Goal: Feedback & Contribution: Contribute content

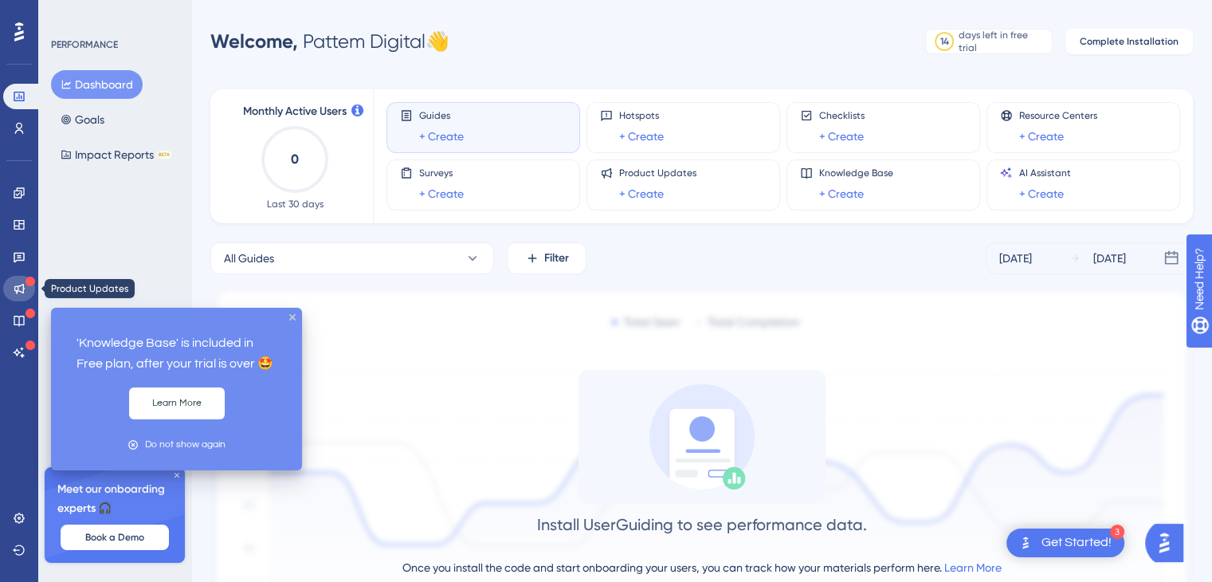
click at [17, 287] on icon at bounding box center [19, 288] width 13 height 13
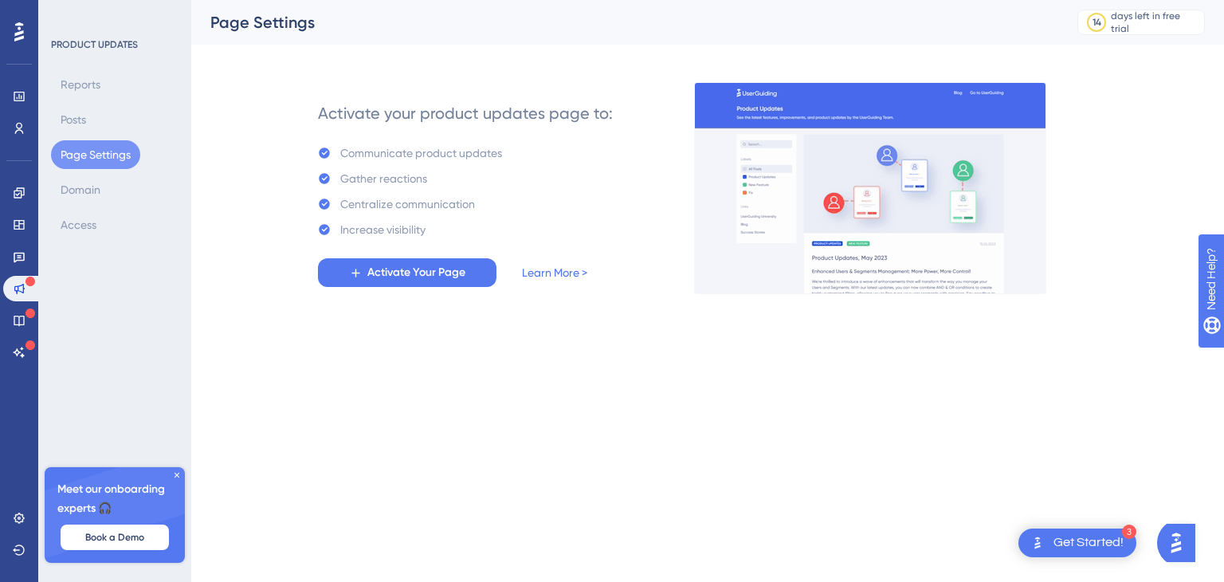
click at [385, 288] on div "Activate your product updates page to: Communicate product updates Gather react…" at bounding box center [465, 188] width 395 height 210
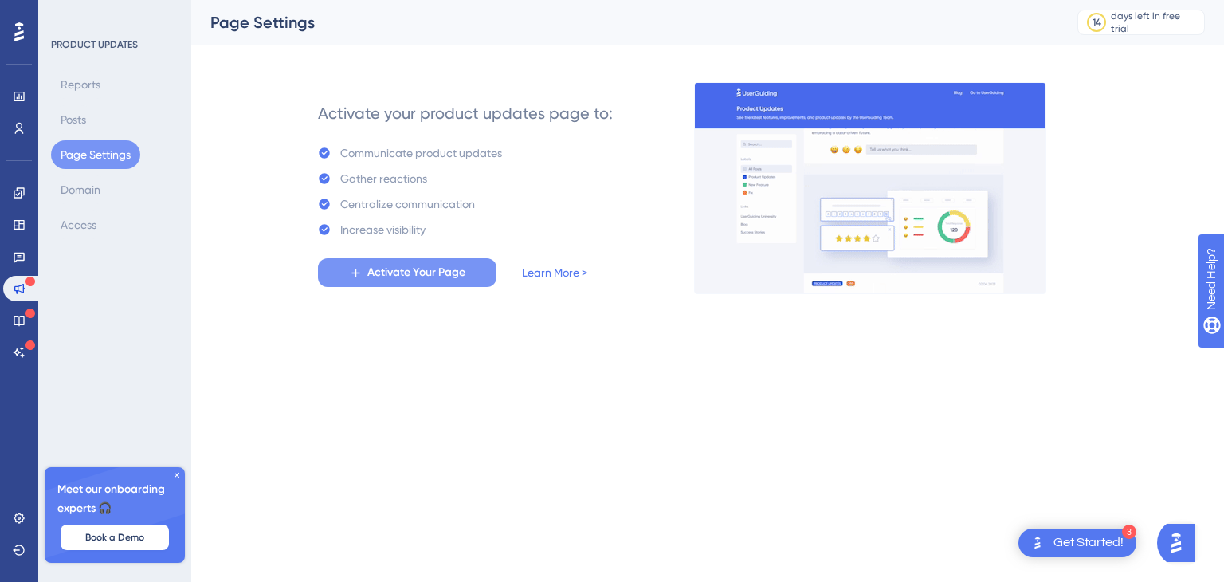
click at [387, 277] on span "Activate Your Page" at bounding box center [416, 272] width 98 height 19
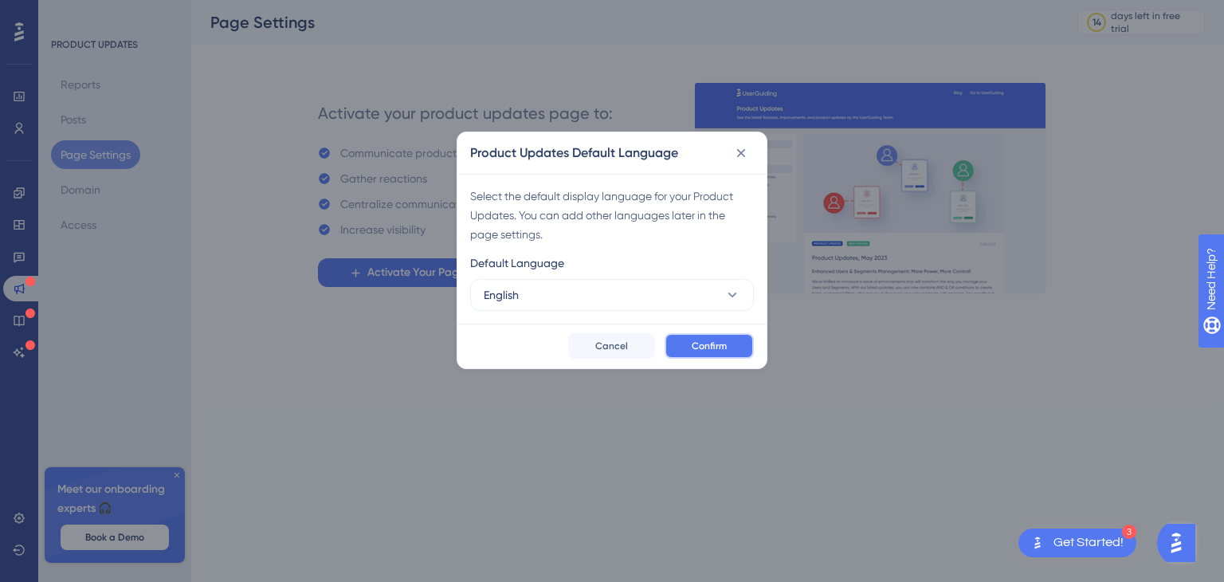
click at [707, 354] on button "Confirm" at bounding box center [708, 345] width 89 height 25
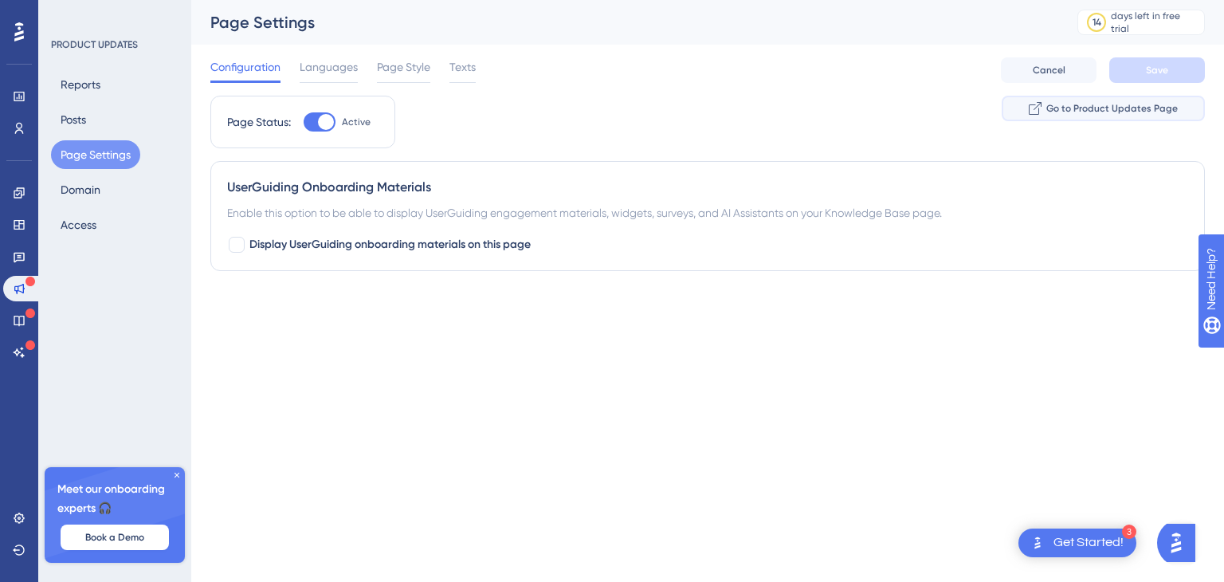
click at [1071, 111] on span "Go to Product Updates Page" at bounding box center [1111, 108] width 131 height 13
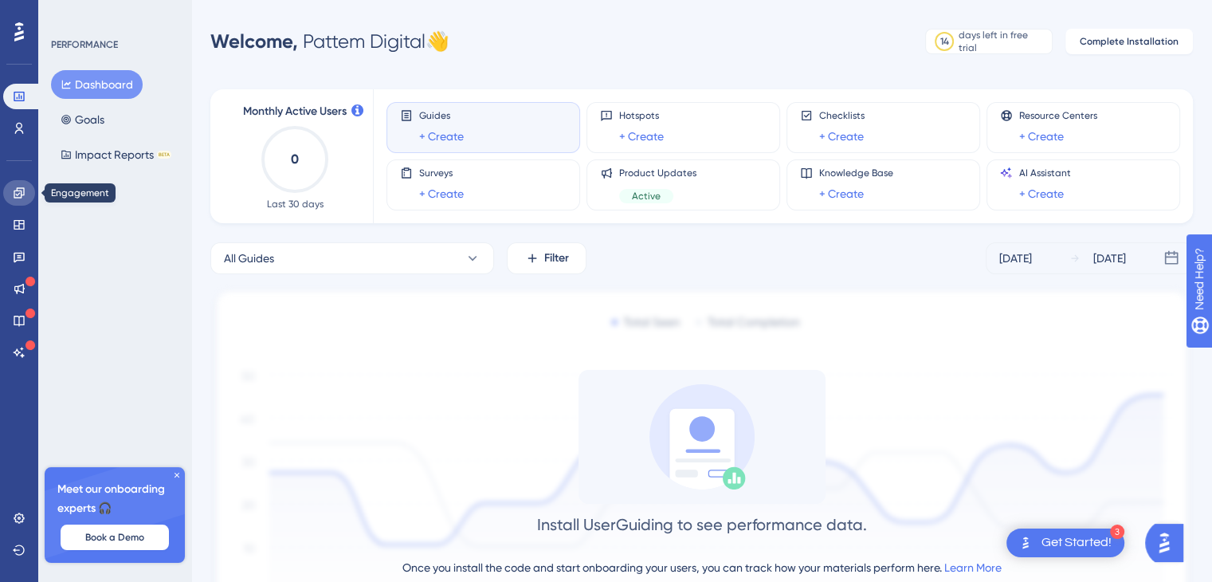
click at [6, 186] on link at bounding box center [19, 192] width 32 height 25
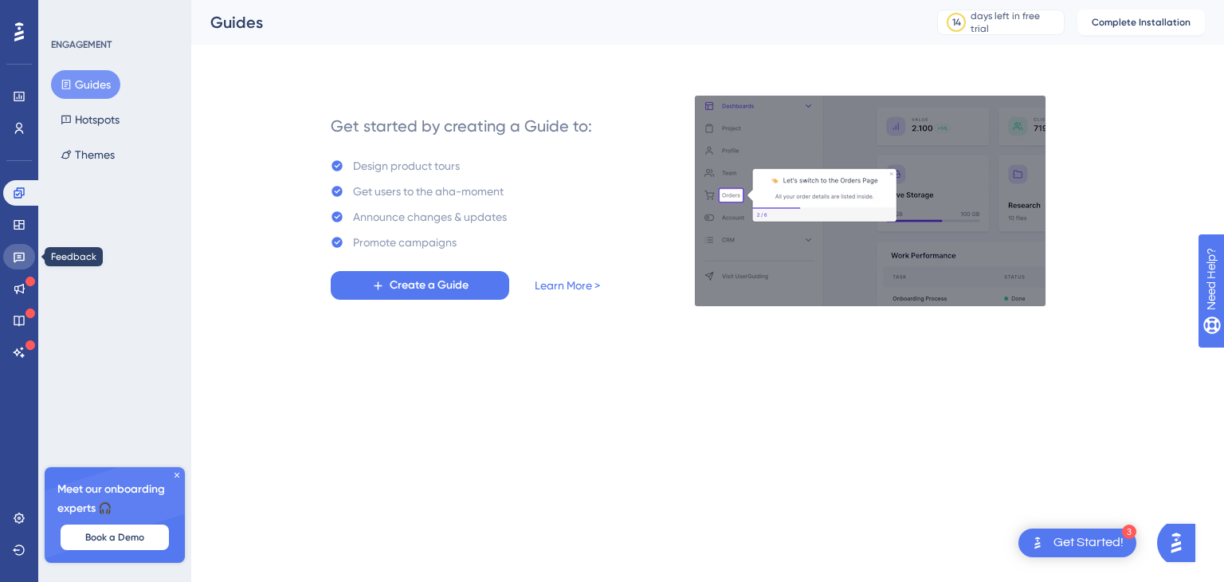
click at [10, 261] on link at bounding box center [19, 256] width 32 height 25
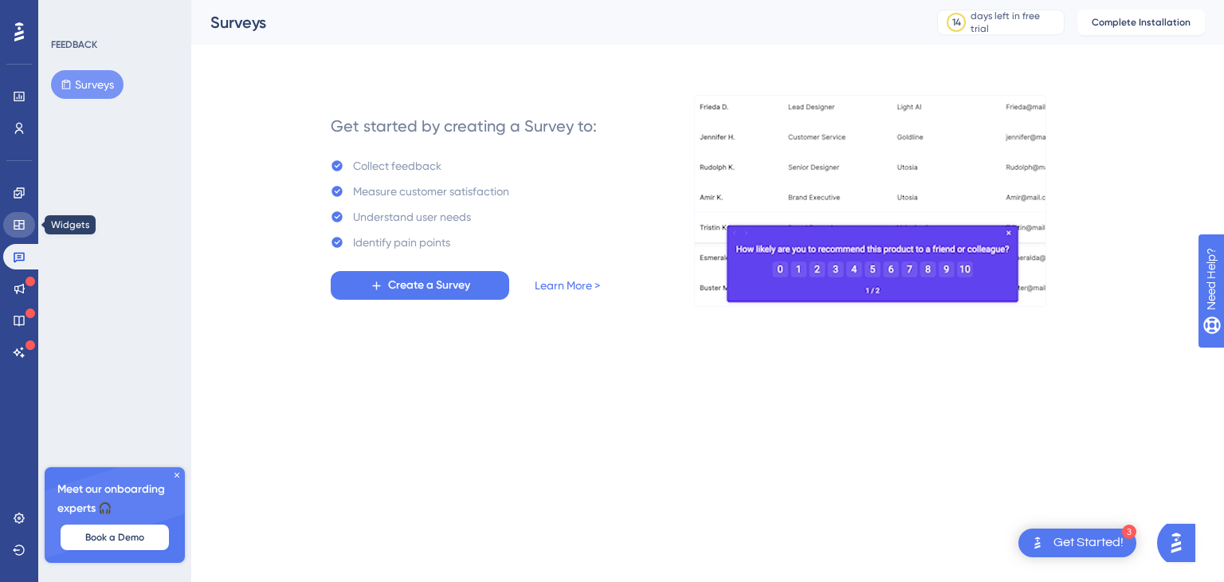
click at [20, 224] on icon at bounding box center [19, 225] width 10 height 10
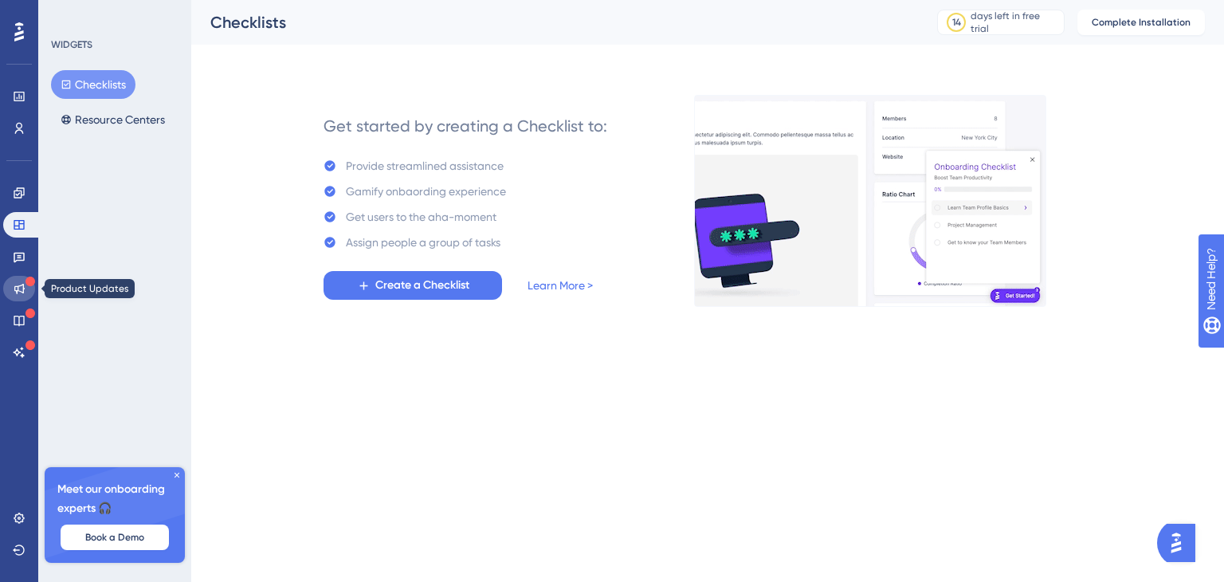
click at [13, 282] on icon at bounding box center [19, 288] width 13 height 13
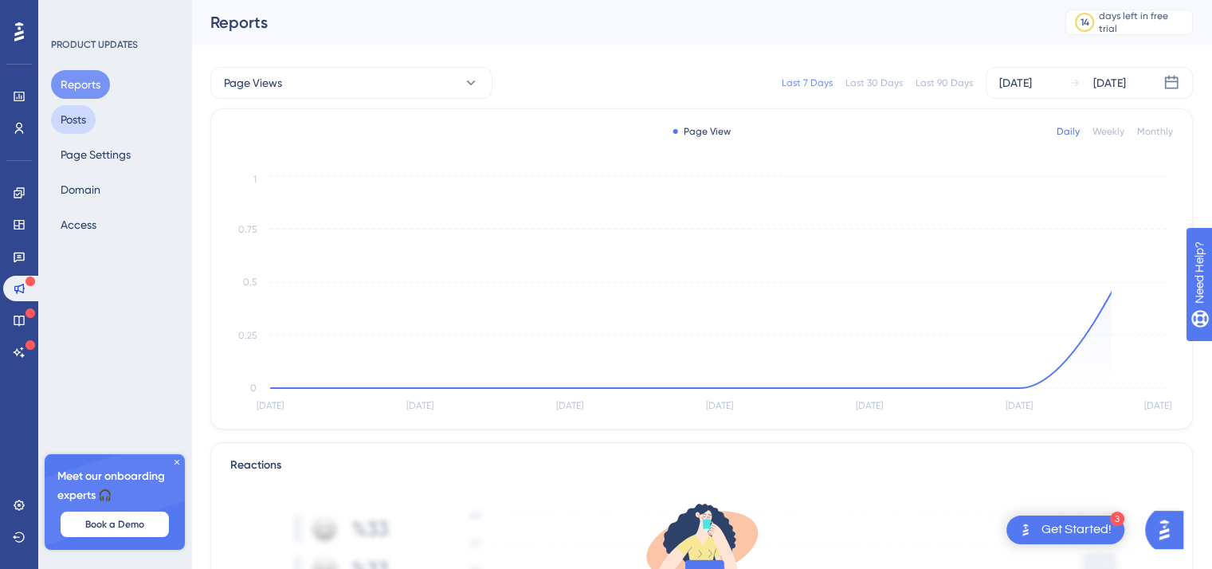
click at [89, 120] on button "Posts" at bounding box center [73, 119] width 45 height 29
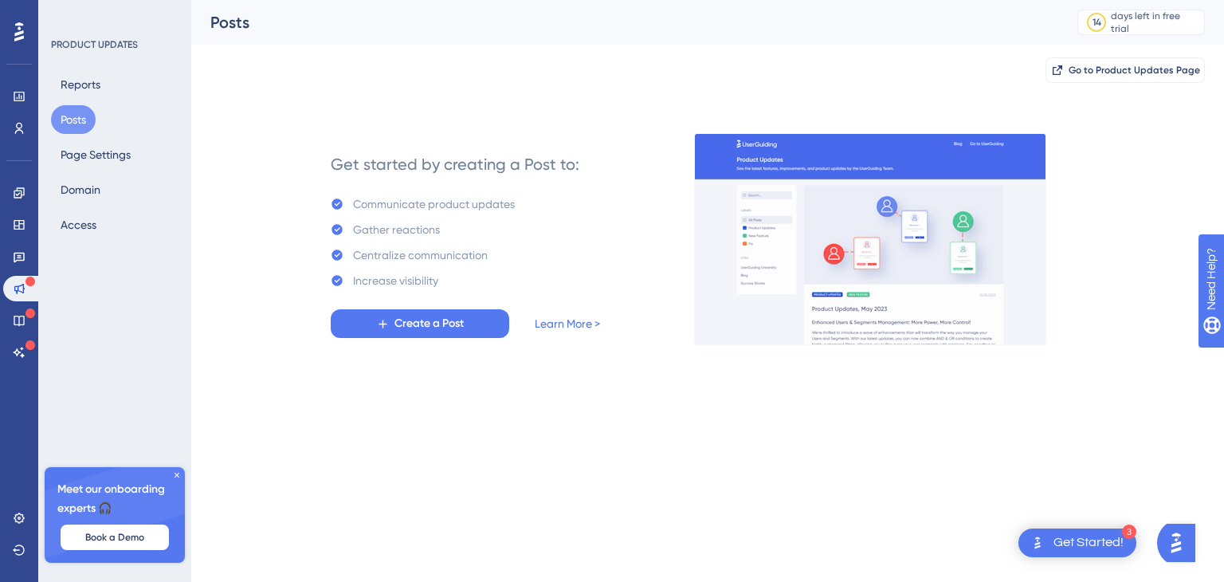
click at [401, 339] on div "Get started by creating a Post to: Communicate product updates Gather reactions…" at bounding box center [465, 239] width 395 height 210
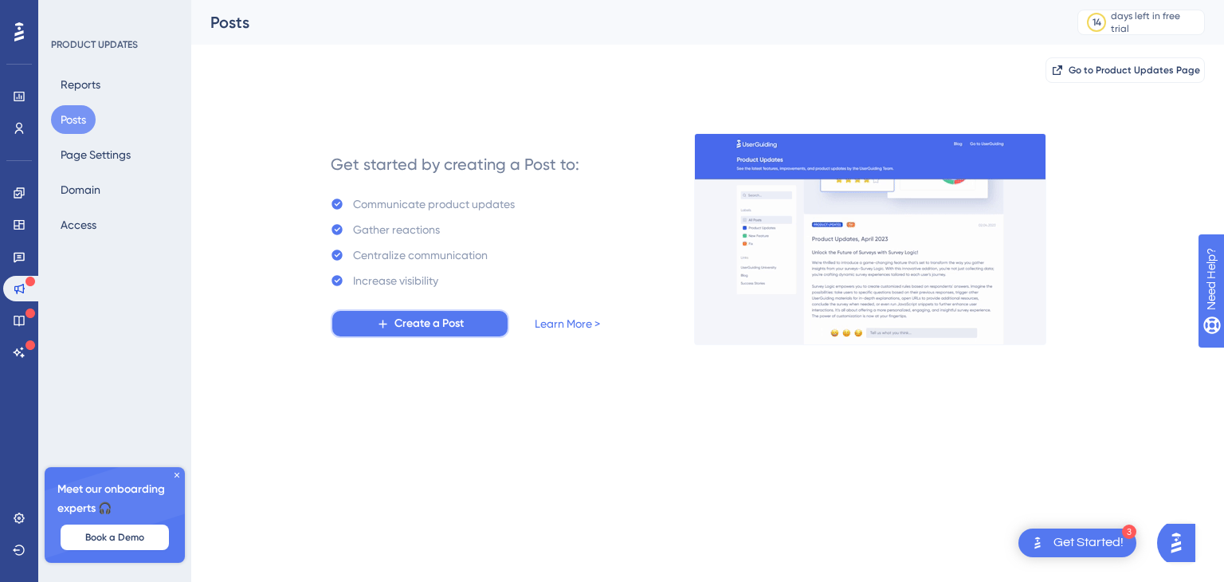
click at [403, 320] on span "Create a Post" at bounding box center [428, 323] width 69 height 19
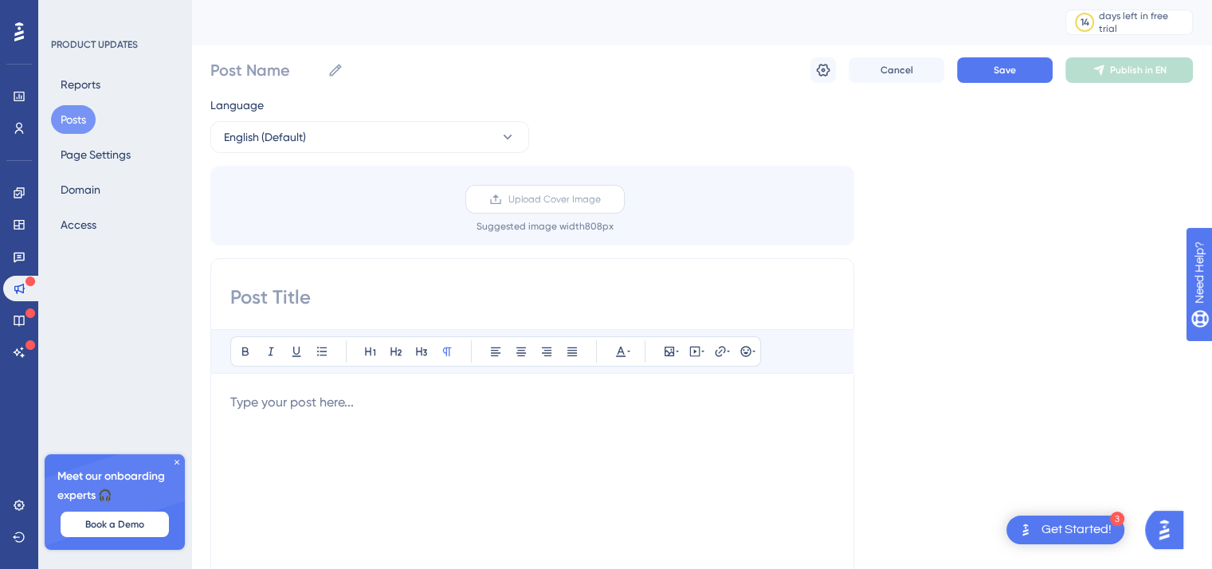
click at [519, 199] on span "Upload Cover Image" at bounding box center [554, 199] width 92 height 13
click at [601, 199] on input "Upload Cover Image" at bounding box center [601, 199] width 0 height 0
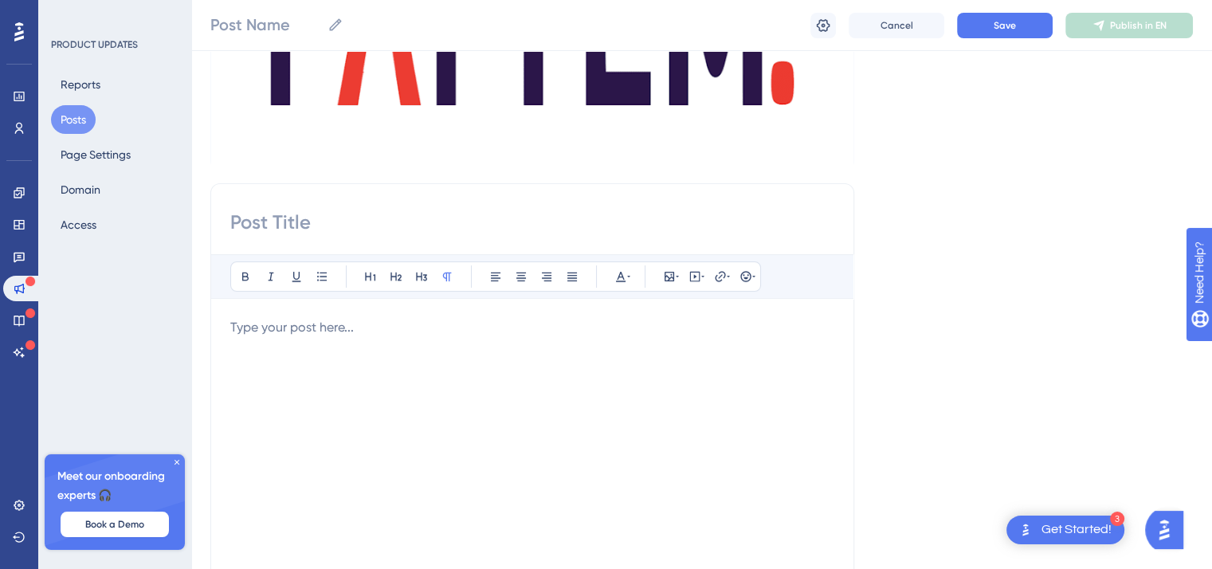
scroll to position [321, 0]
click at [320, 224] on input at bounding box center [532, 221] width 604 height 25
paste input "Advanced Kotlin App Development Services for Startups & Enterprises | Pattem Di…"
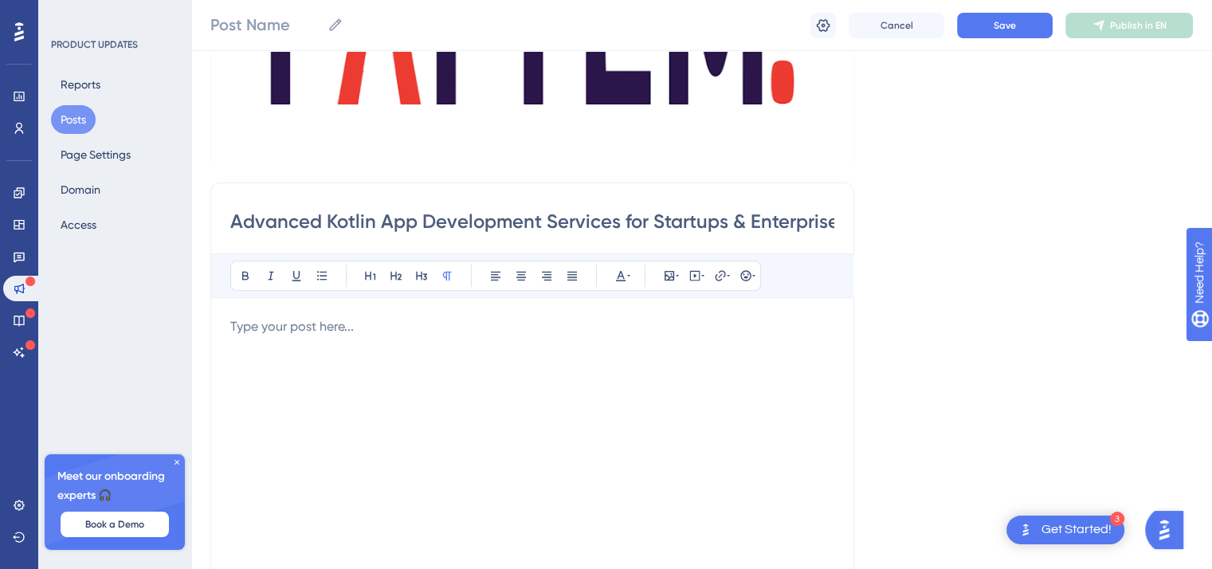
scroll to position [0, 151]
type input "Advanced Kotlin App Development Services for Startups & Enterprises | Pattem Di…"
click at [329, 345] on div at bounding box center [532, 492] width 604 height 351
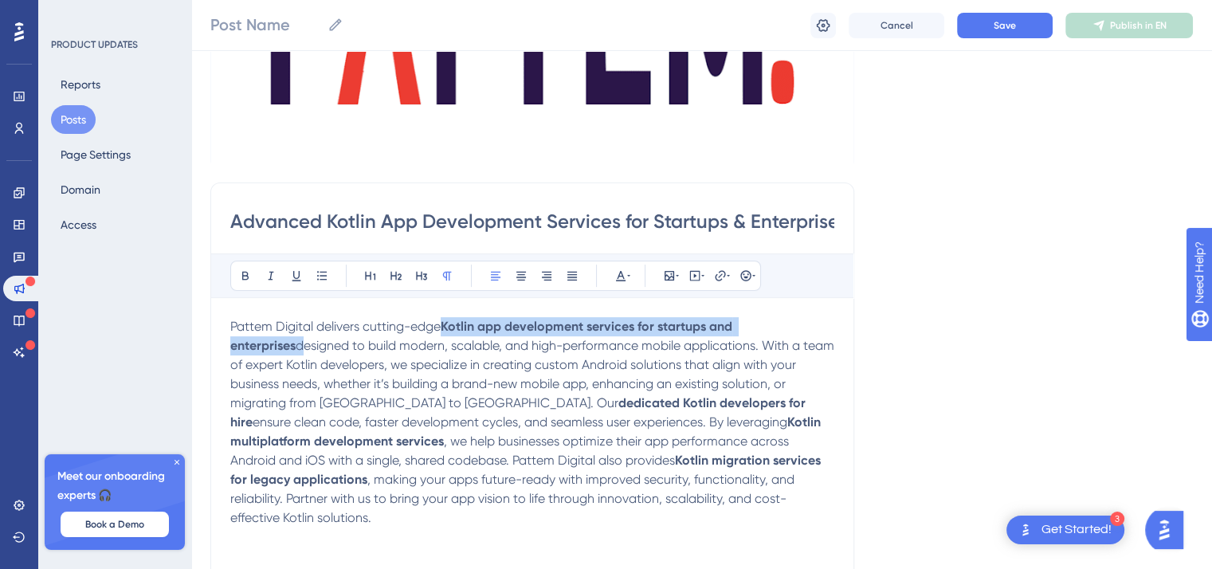
drag, startPoint x: 445, startPoint y: 327, endPoint x: 818, endPoint y: 311, distance: 374.0
click at [818, 311] on div "Bold Italic Underline Bullet Point Heading 1 Heading 2 Heading 3 Normal Align L…" at bounding box center [532, 460] width 604 height 414
click at [715, 278] on icon at bounding box center [720, 275] width 13 height 13
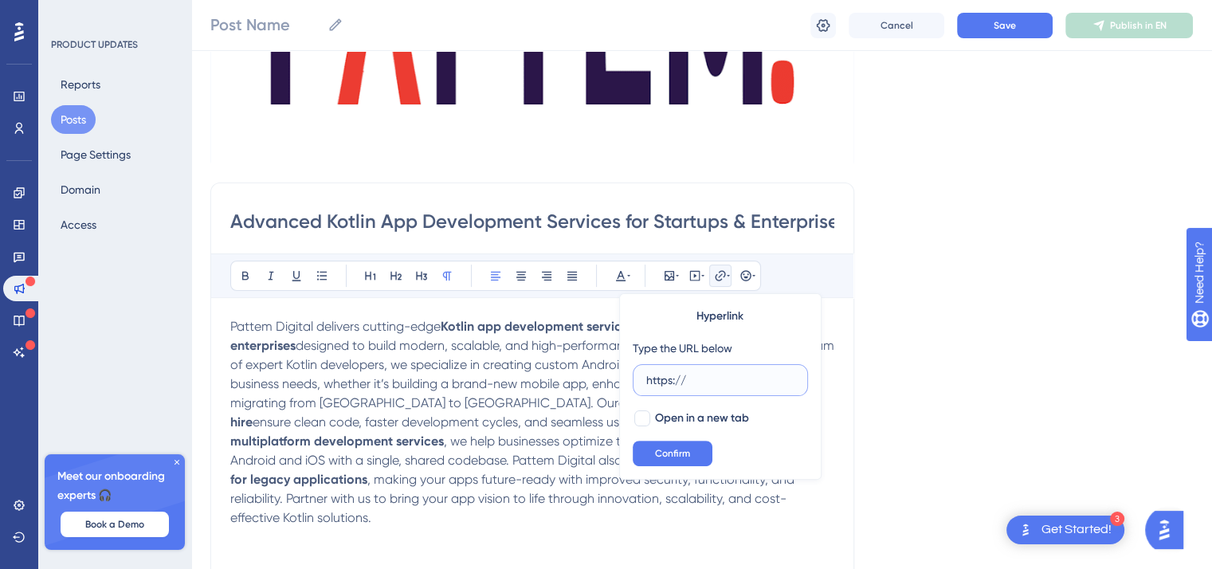
paste input "[URL][DOMAIN_NAME]"
type input "https://[URL][DOMAIN_NAME]"
click at [676, 457] on span "Confirm" at bounding box center [672, 453] width 35 height 13
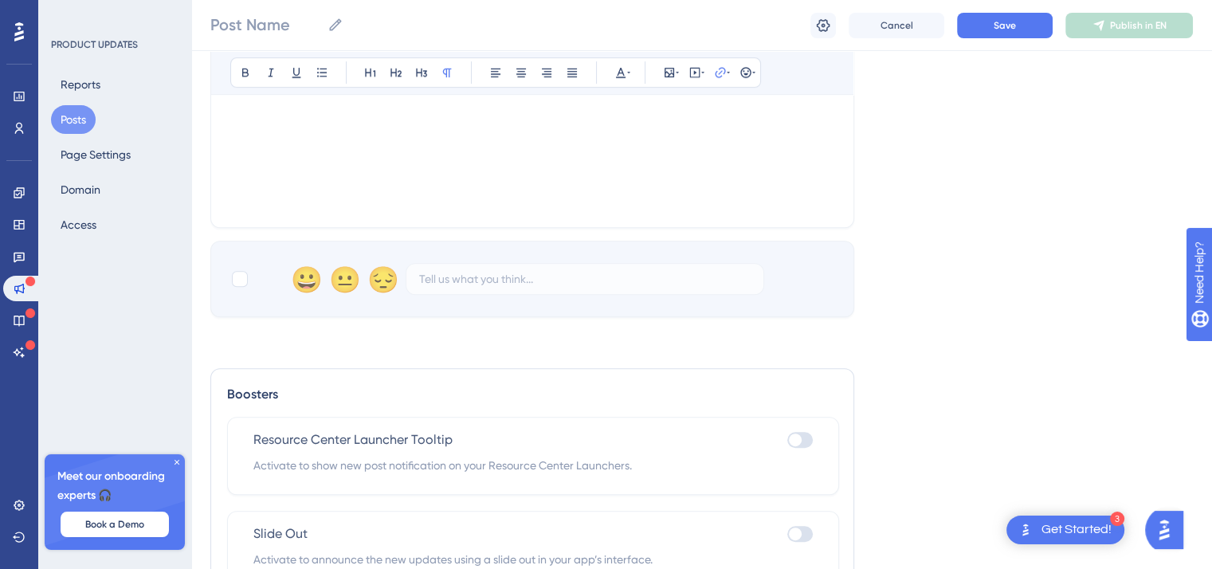
scroll to position [799, 0]
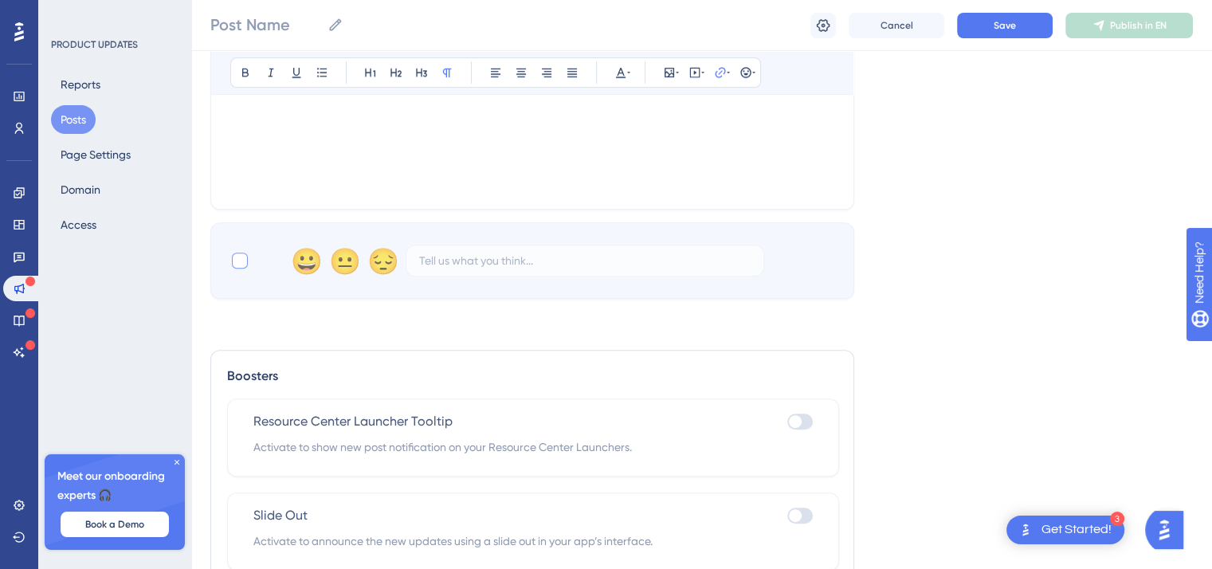
click at [238, 264] on div at bounding box center [240, 261] width 16 height 16
click at [244, 258] on icon at bounding box center [240, 260] width 10 height 13
checkbox input "false"
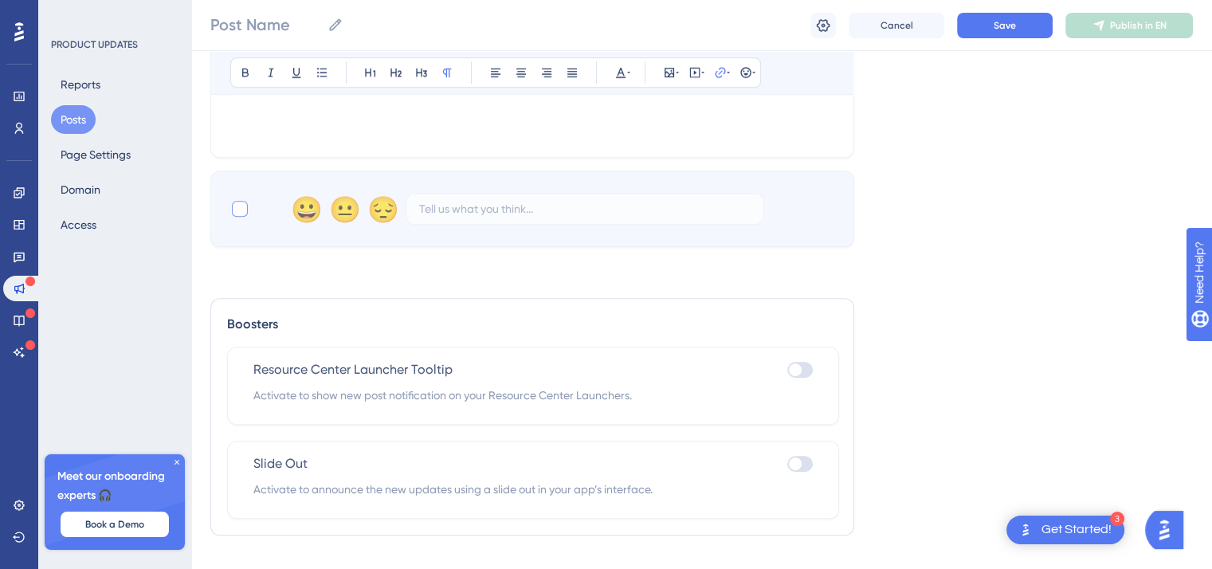
scroll to position [879, 0]
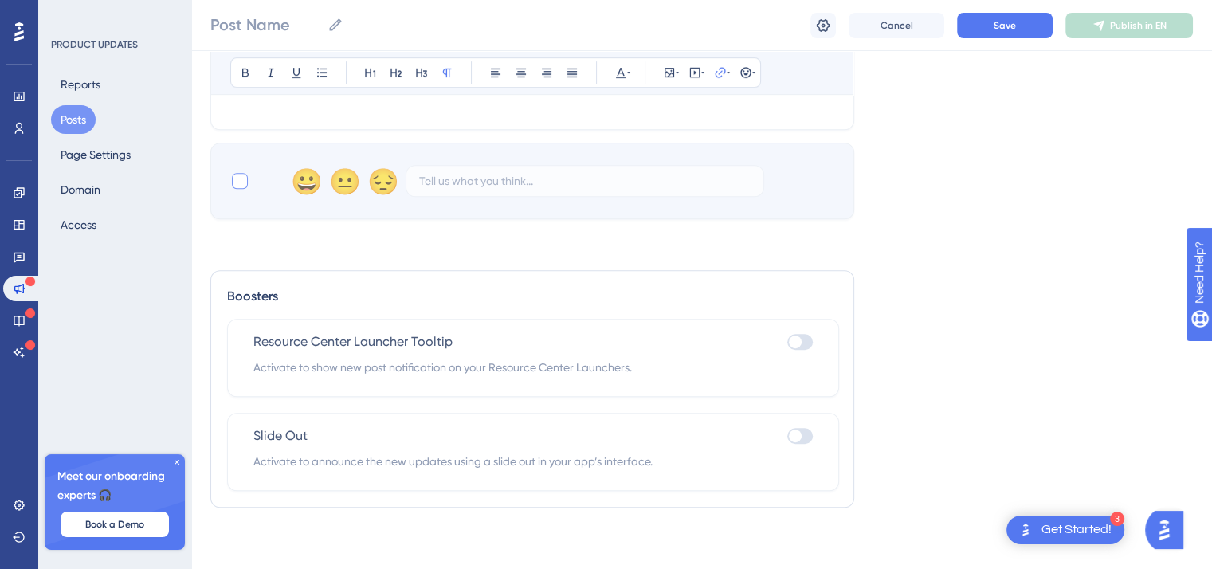
drag, startPoint x: 793, startPoint y: 432, endPoint x: 797, endPoint y: 385, distance: 47.2
click at [794, 431] on div at bounding box center [795, 435] width 13 height 13
click at [787, 436] on input "checkbox" at bounding box center [786, 436] width 1 height 1
checkbox input "true"
click at [796, 339] on div at bounding box center [795, 341] width 13 height 13
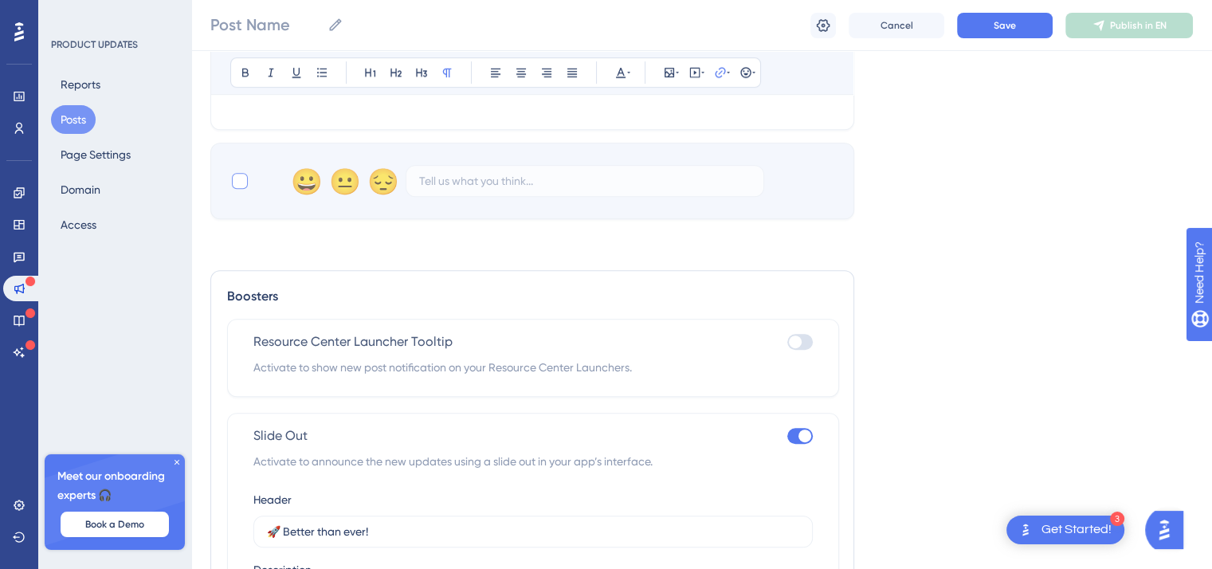
click at [787, 342] on input "checkbox" at bounding box center [786, 342] width 1 height 1
checkbox input "true"
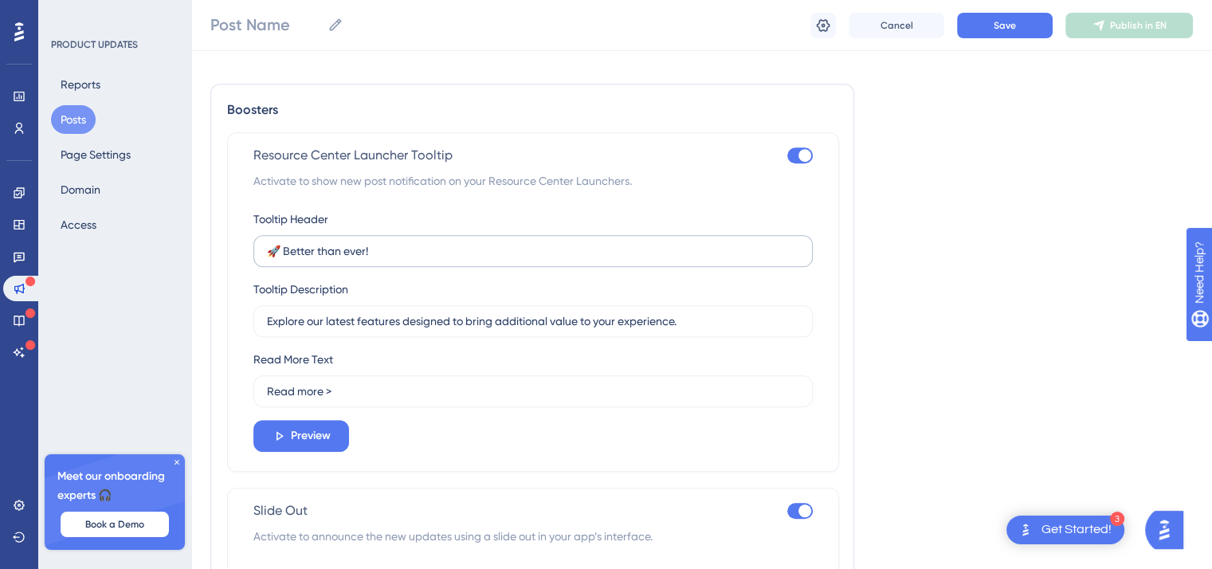
scroll to position [1038, 0]
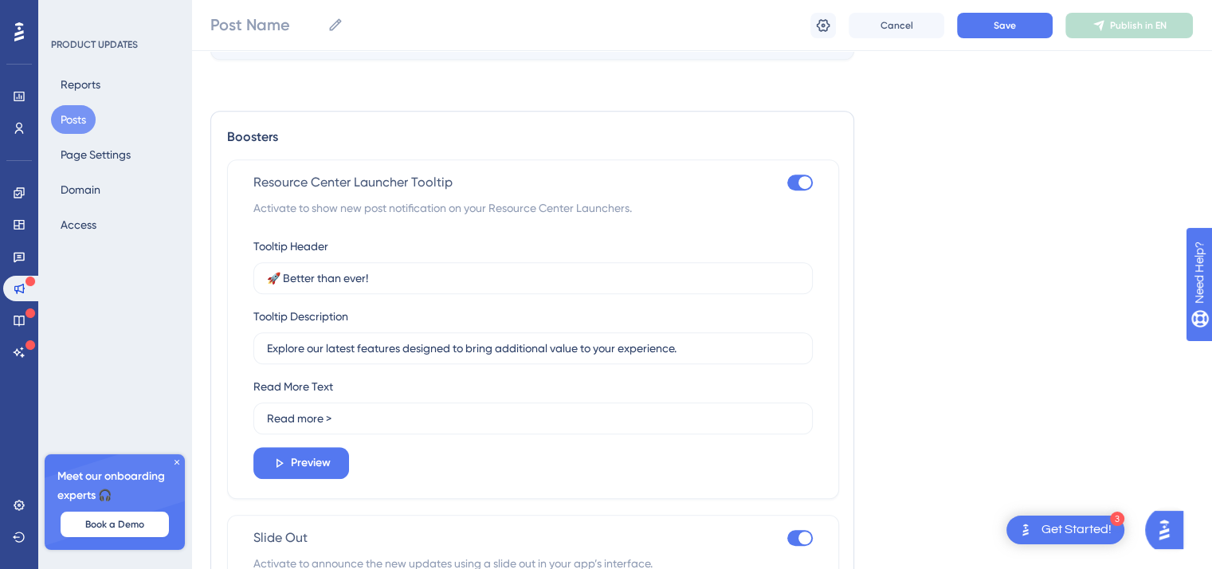
click at [797, 534] on div at bounding box center [799, 538] width 25 height 16
click at [787, 538] on input "checkbox" at bounding box center [786, 538] width 1 height 1
checkbox input "false"
click at [798, 185] on div at bounding box center [799, 182] width 25 height 16
click at [787, 183] on input "checkbox" at bounding box center [786, 182] width 1 height 1
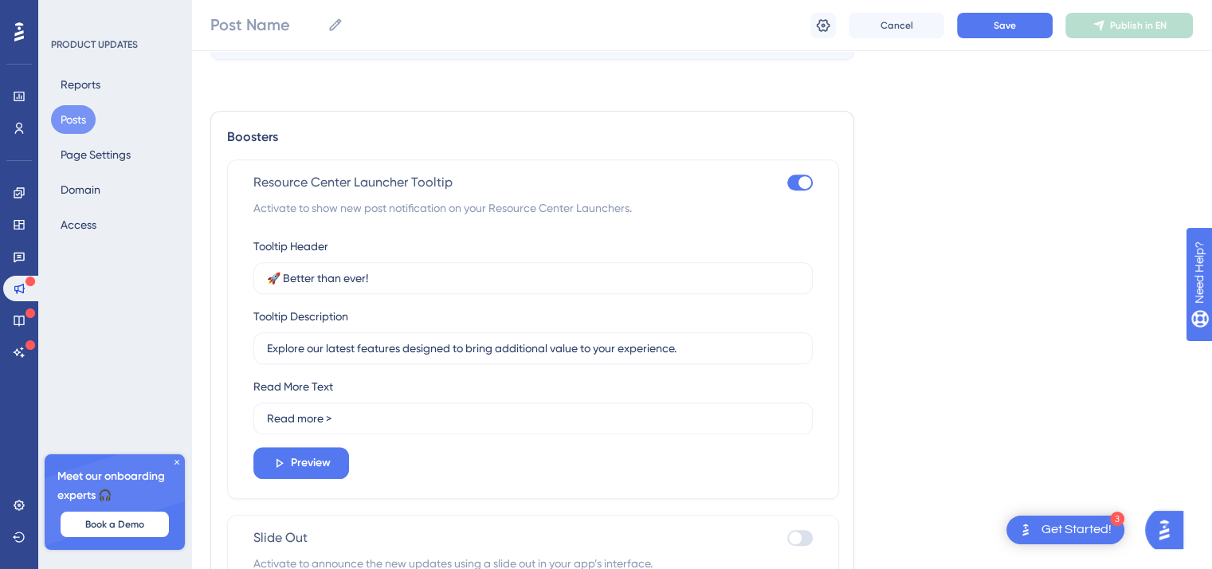
checkbox input "false"
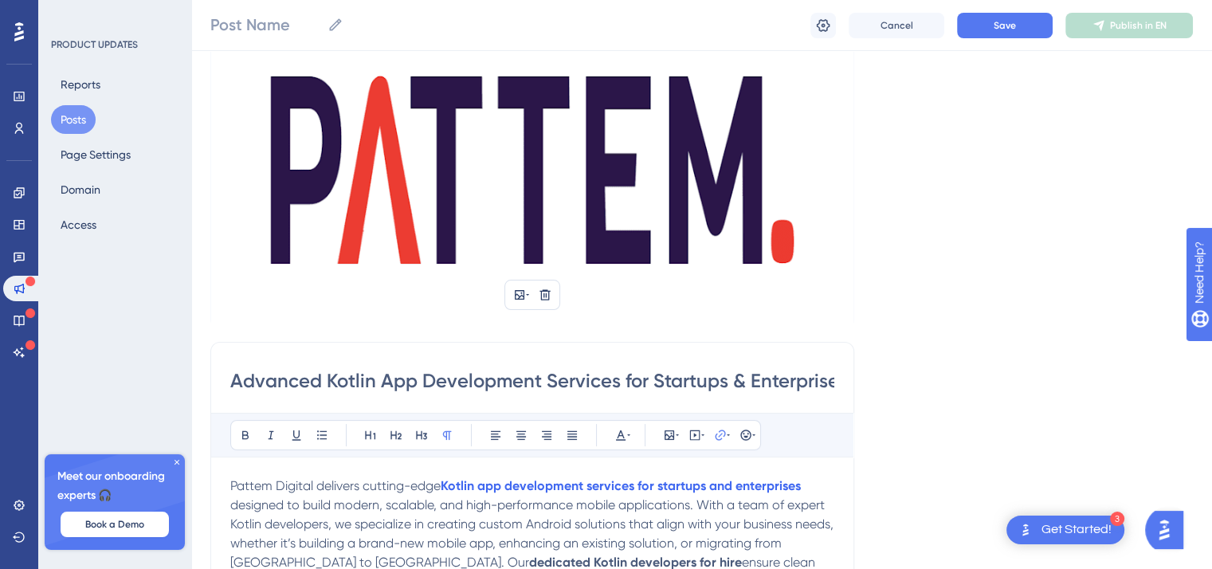
scroll to position [0, 0]
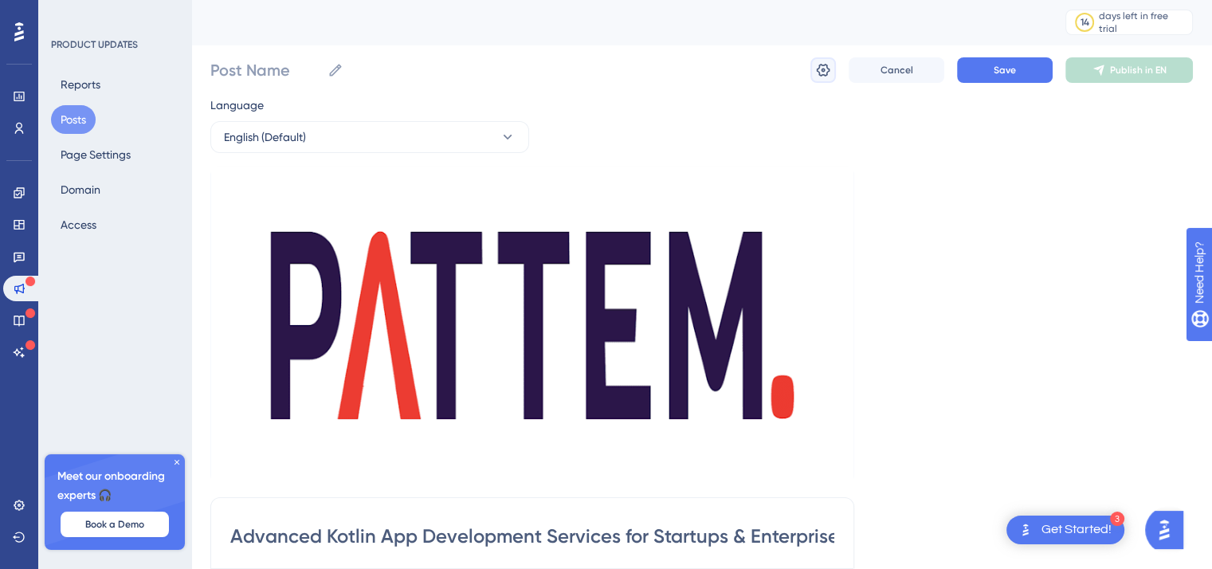
click at [824, 76] on icon at bounding box center [823, 70] width 16 height 16
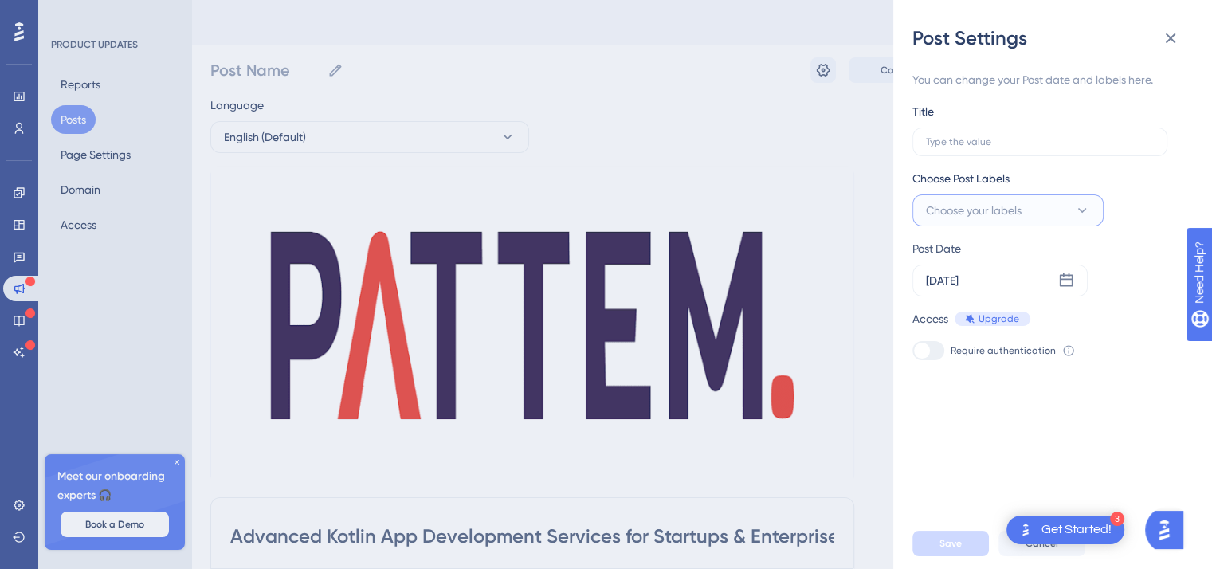
click at [978, 209] on span "Choose your labels" at bounding box center [974, 210] width 96 height 19
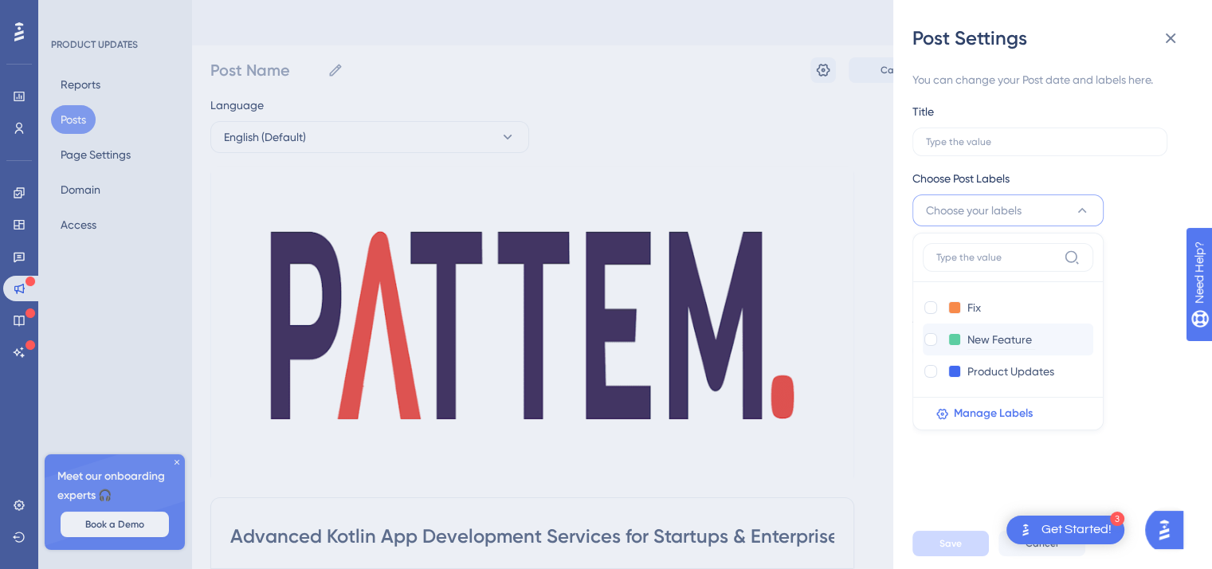
scroll to position [80, 0]
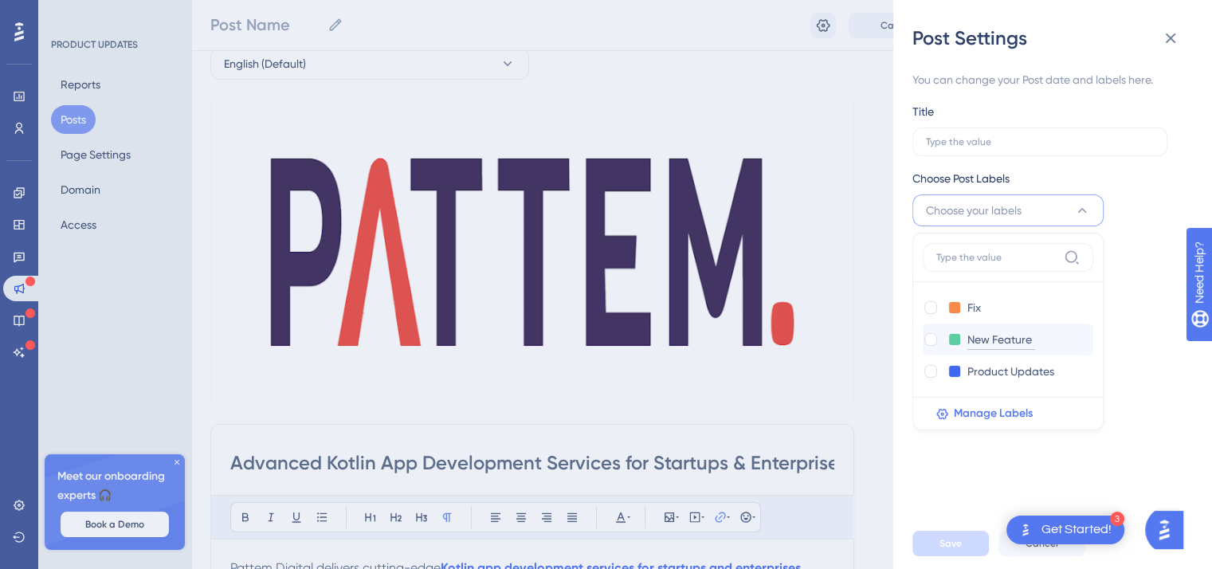
click at [982, 339] on input "New Feature" at bounding box center [1001, 340] width 68 height 20
click at [934, 341] on div at bounding box center [930, 339] width 13 height 13
checkbox input "true"
click at [946, 550] on span "Save" at bounding box center [950, 543] width 22 height 13
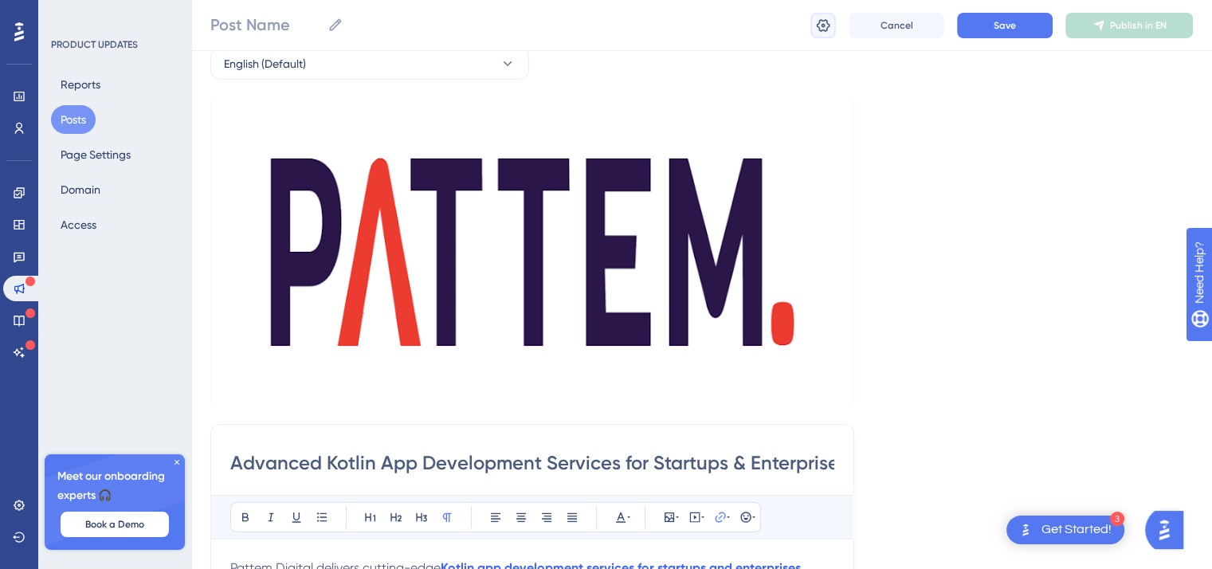
click at [818, 23] on icon at bounding box center [824, 24] width 14 height 13
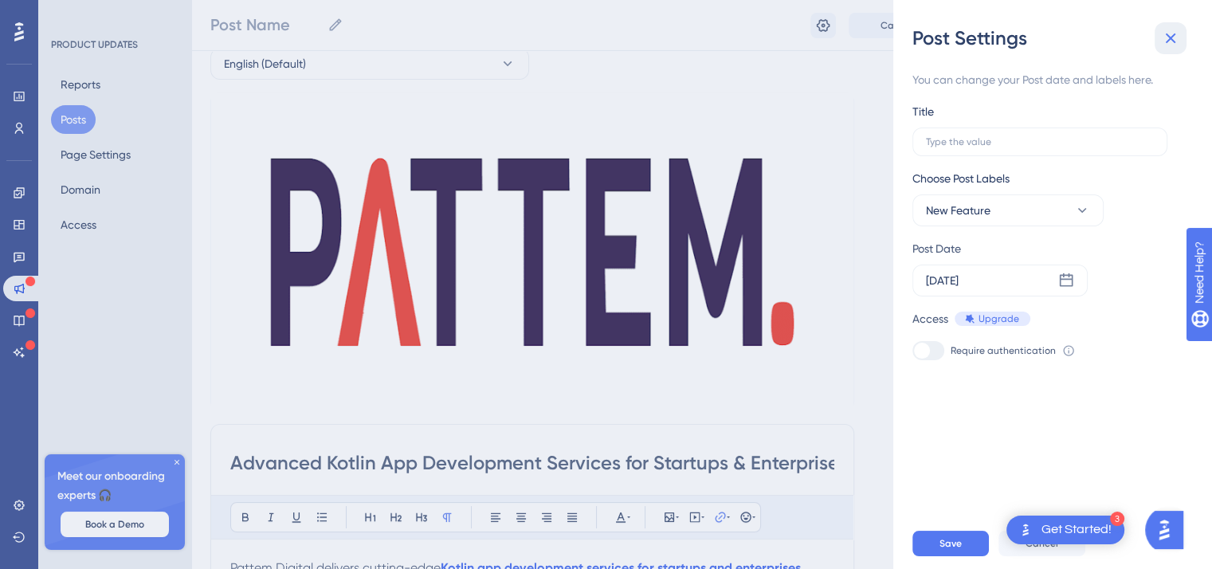
click at [1171, 35] on icon at bounding box center [1170, 38] width 19 height 19
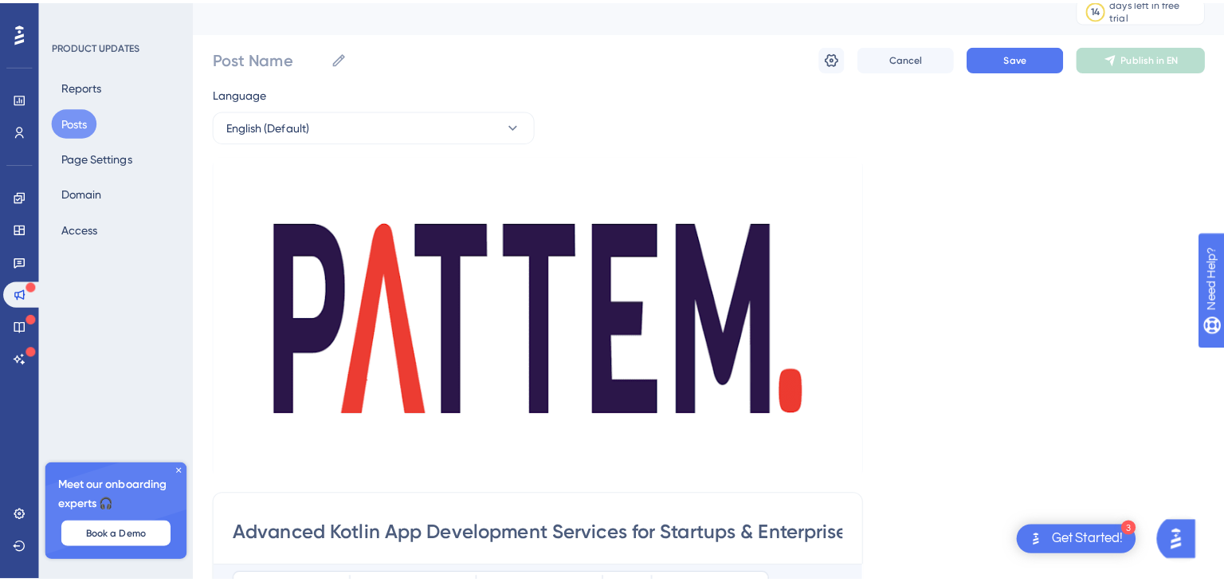
scroll to position [0, 0]
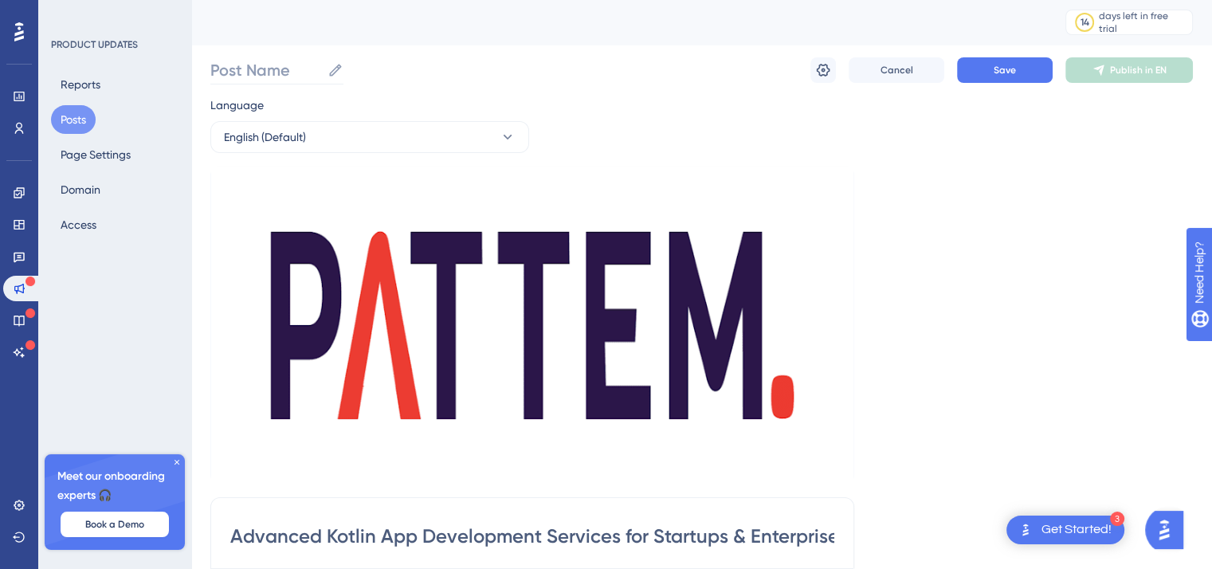
click at [341, 73] on icon at bounding box center [335, 70] width 16 height 16
click at [321, 73] on input "Post Name" at bounding box center [265, 70] width 111 height 22
type input "Pattem Digital"
click at [386, 52] on div "Pattem Digital Pattem Digital Cancel Save Publish in EN" at bounding box center [701, 70] width 982 height 51
click at [1017, 61] on button "Save" at bounding box center [1005, 69] width 96 height 25
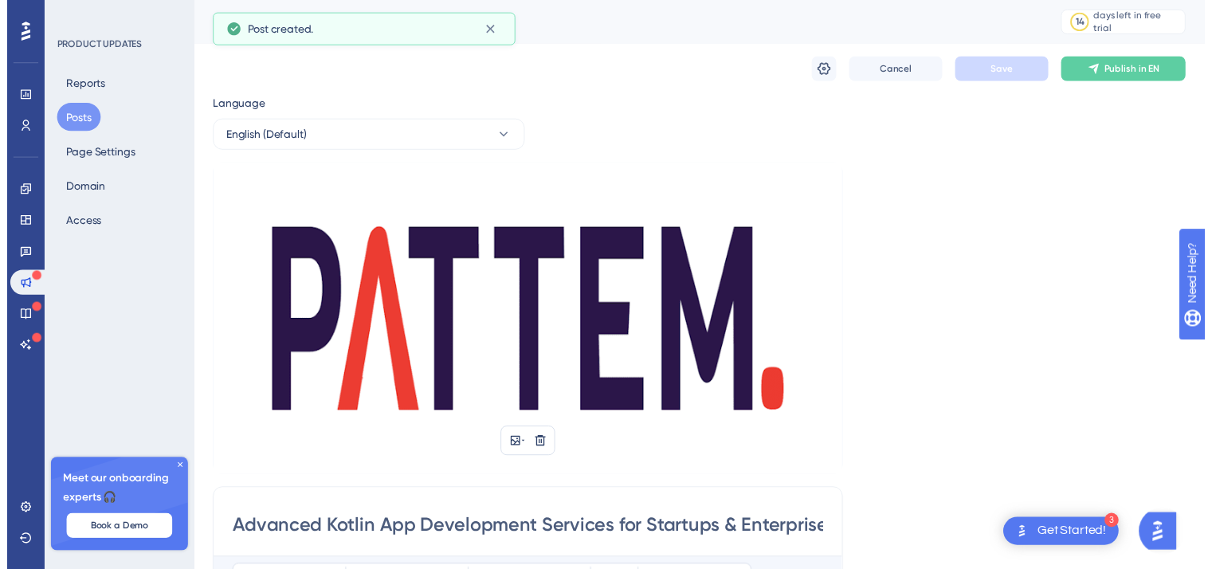
scroll to position [241, 0]
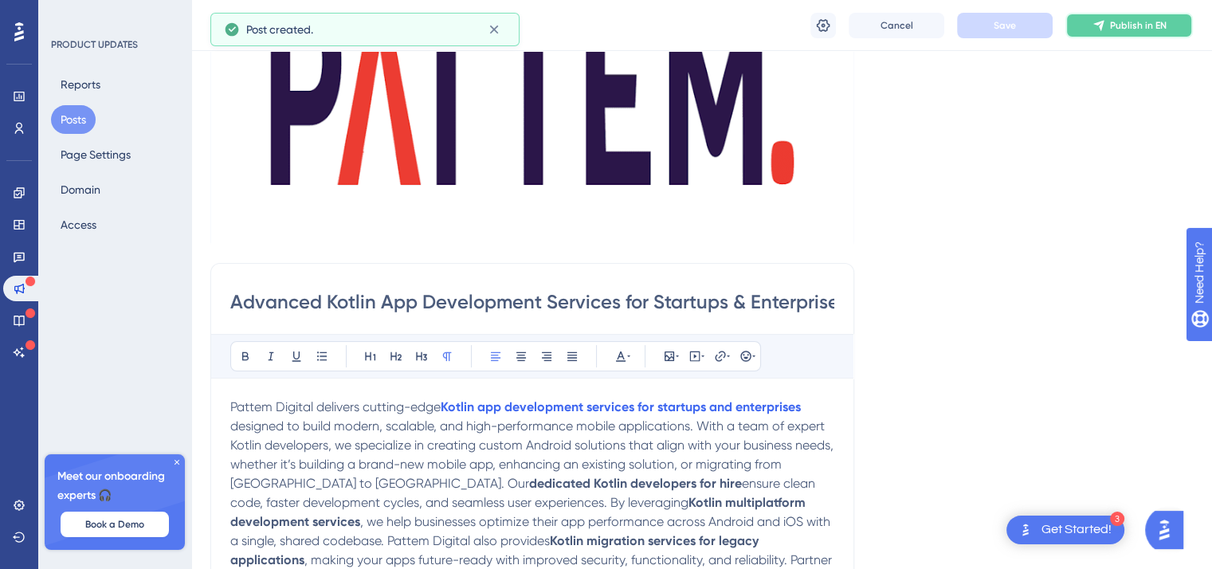
click at [1096, 33] on button "Publish in EN" at bounding box center [1128, 25] width 127 height 25
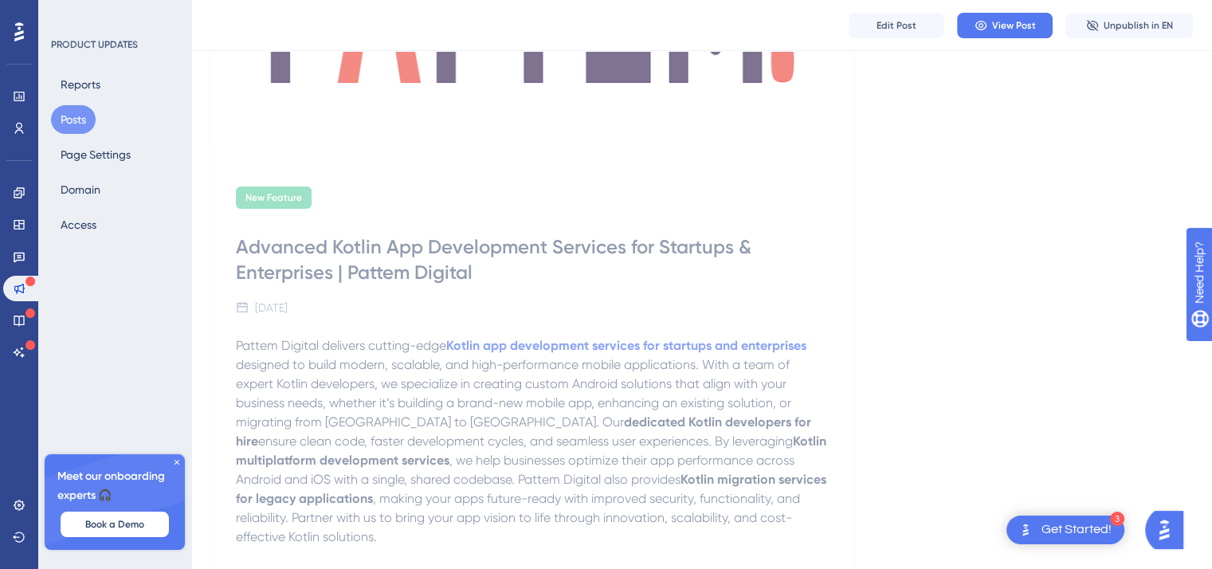
scroll to position [221, 0]
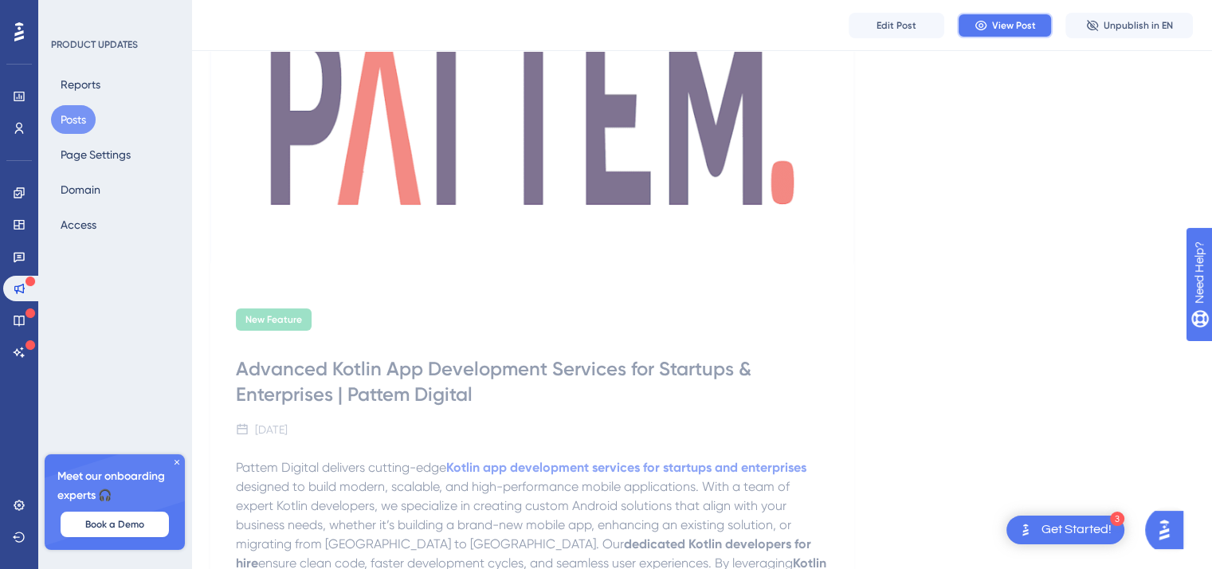
click at [1011, 34] on button "View Post" at bounding box center [1005, 25] width 96 height 25
